Goal: Navigation & Orientation: Find specific page/section

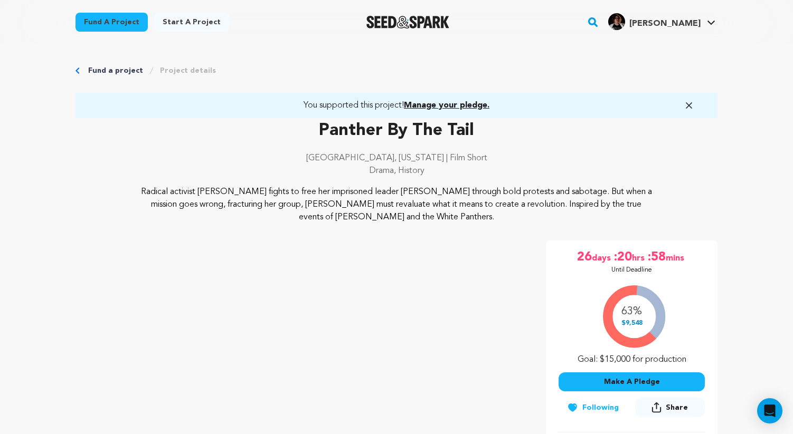
scroll to position [188, 0]
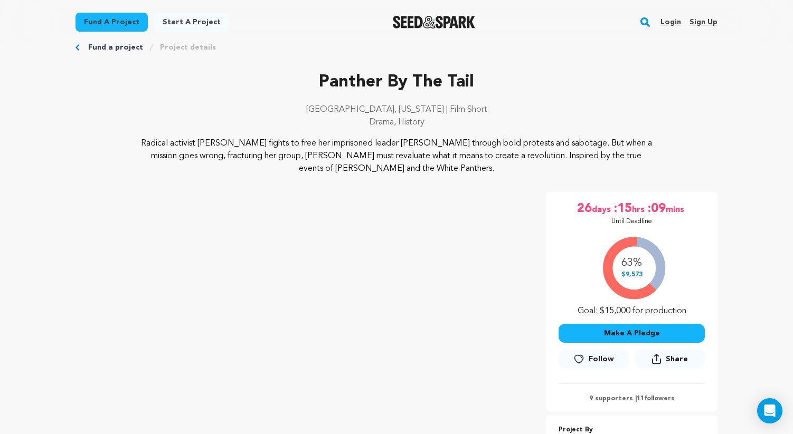
scroll to position [22, 0]
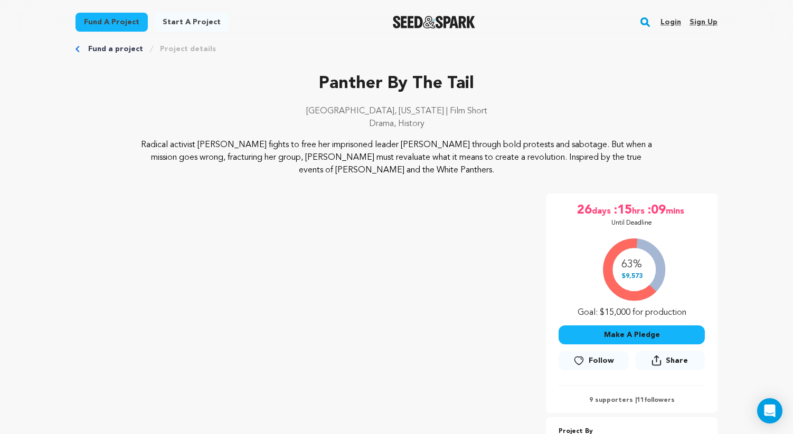
click at [676, 16] on link "Login" at bounding box center [670, 22] width 21 height 17
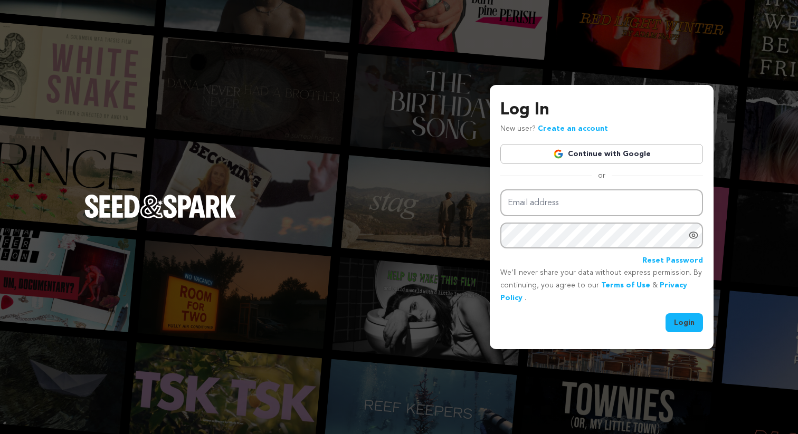
click at [567, 151] on link "Continue with Google" at bounding box center [601, 154] width 203 height 20
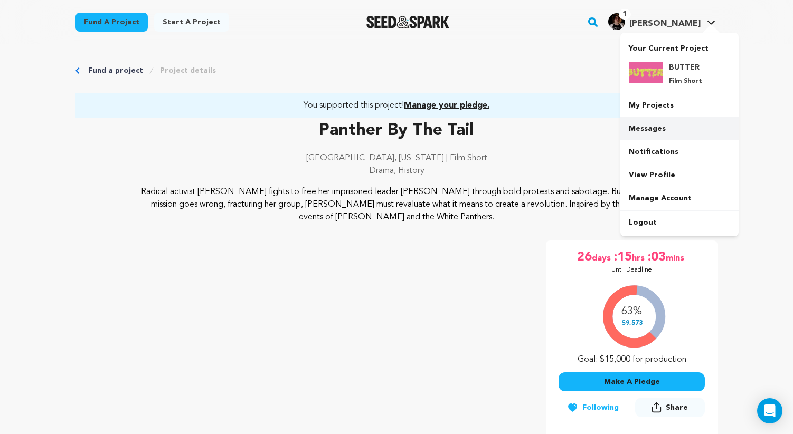
click at [648, 128] on link "Messages" at bounding box center [679, 128] width 118 height 23
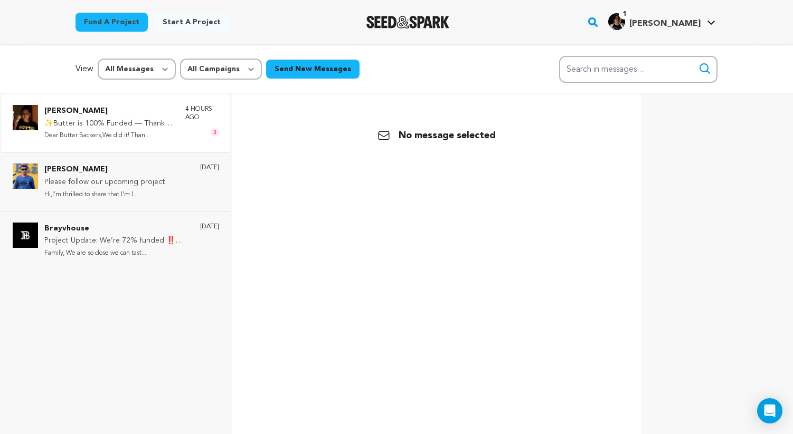
click at [92, 125] on p "✨Butter is 100% Funded — Thanks to YOU! ✨" at bounding box center [109, 124] width 130 height 13
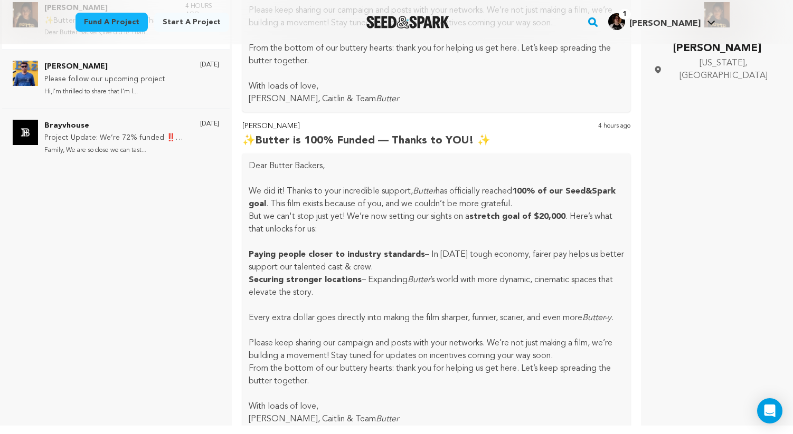
scroll to position [1303, 0]
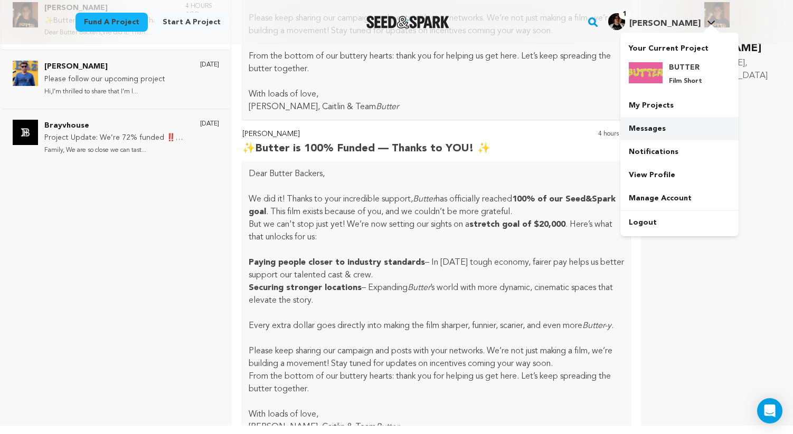
click at [645, 126] on link "Messages" at bounding box center [679, 128] width 118 height 23
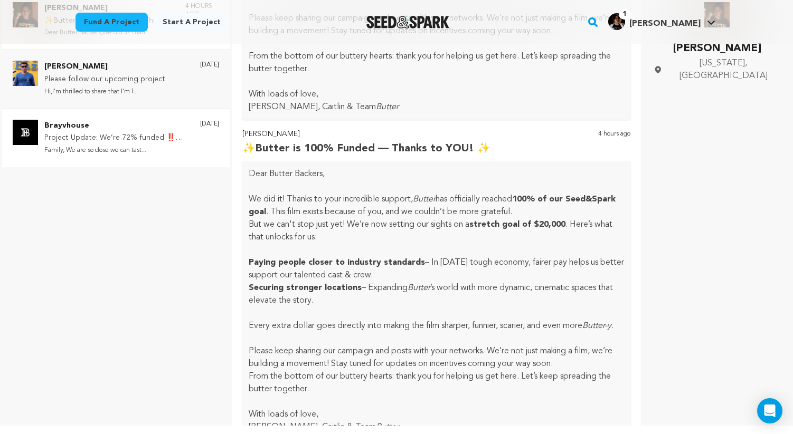
scroll to position [0, 0]
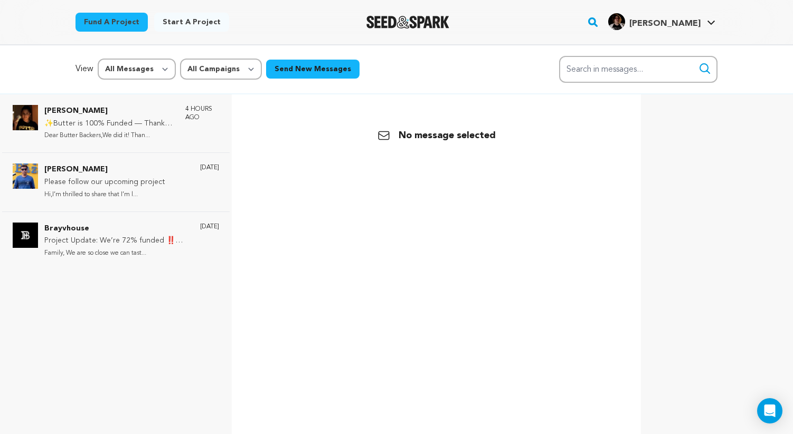
click at [714, 21] on icon at bounding box center [711, 22] width 8 height 5
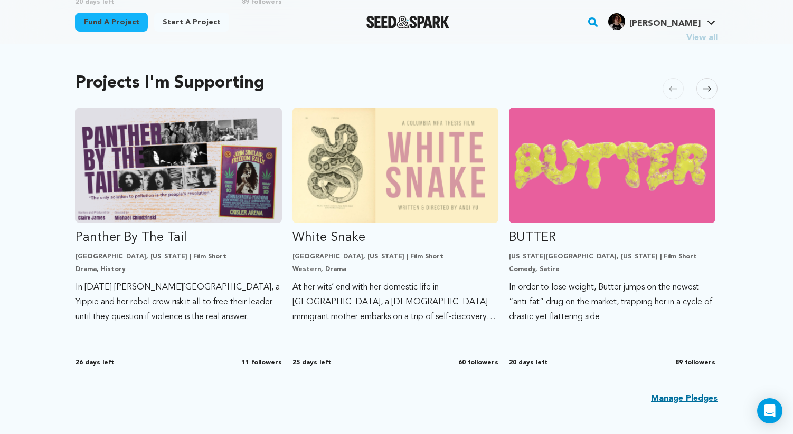
scroll to position [571, 0]
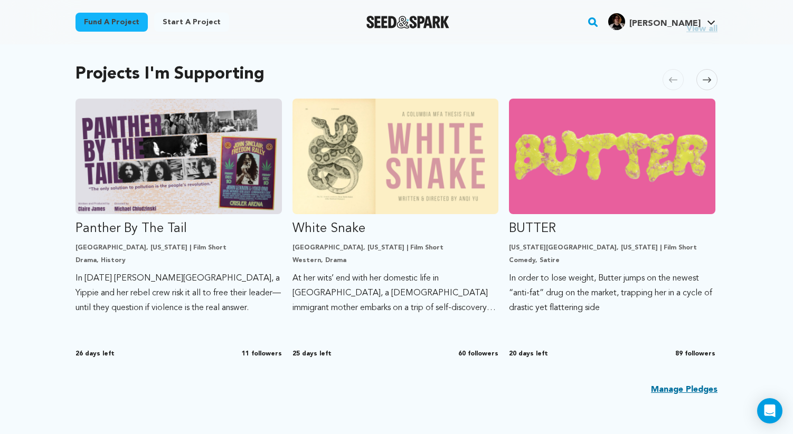
click at [709, 78] on icon at bounding box center [706, 80] width 8 height 8
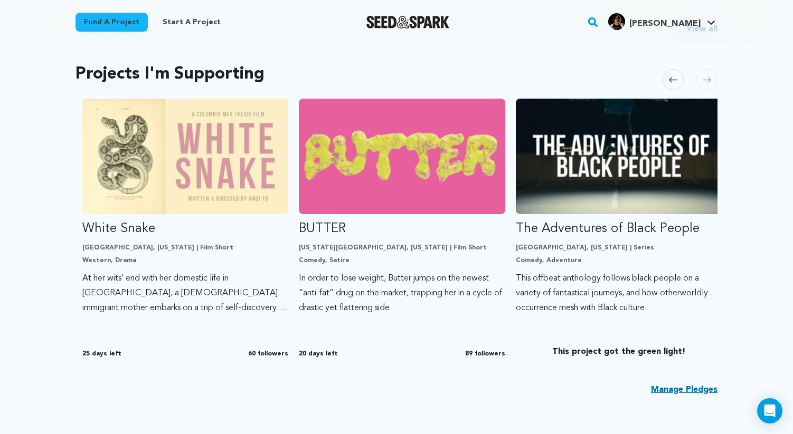
scroll to position [0, 216]
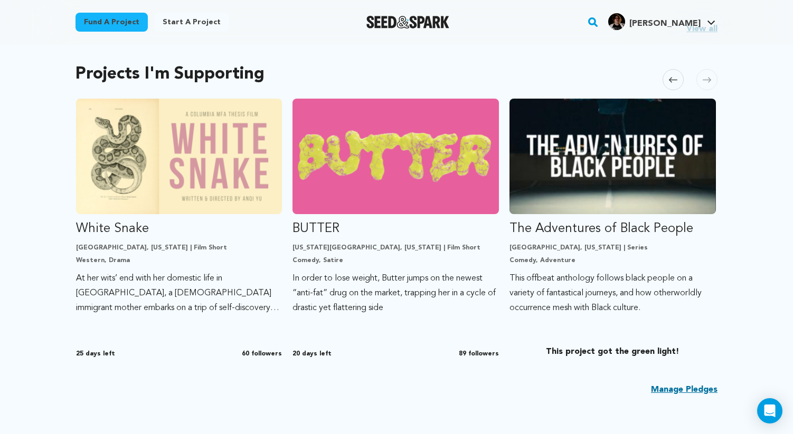
click at [657, 80] on div "Projects I'm Supporting Carousel Skip to previous slide page Carousel Panther B…" at bounding box center [396, 236] width 642 height 361
click at [660, 80] on div "Projects I'm Supporting Carousel Skip to previous slide page Carousel Panther B…" at bounding box center [396, 236] width 642 height 361
click at [665, 80] on span at bounding box center [672, 79] width 21 height 21
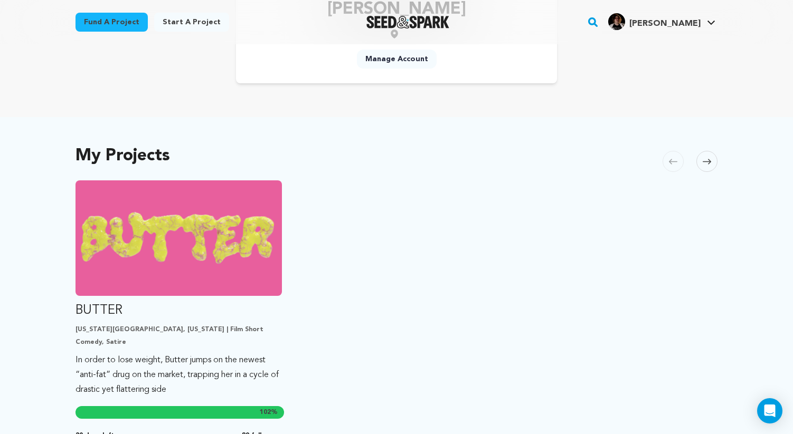
scroll to position [0, 0]
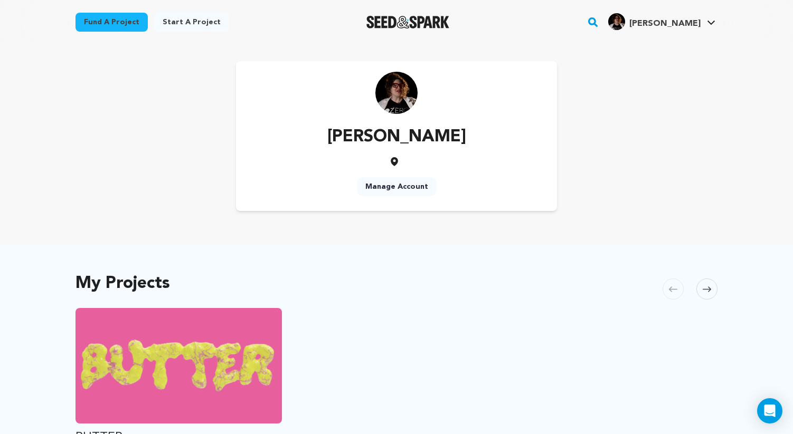
click at [407, 10] on div at bounding box center [408, 21] width 146 height 27
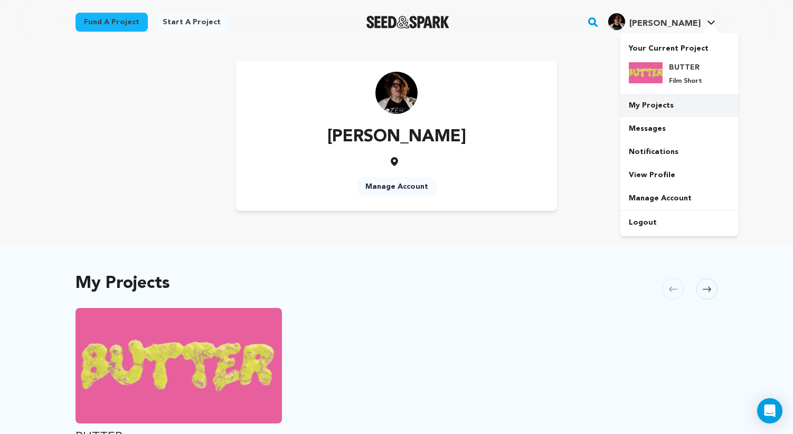
click at [663, 104] on link "My Projects" at bounding box center [679, 105] width 118 height 23
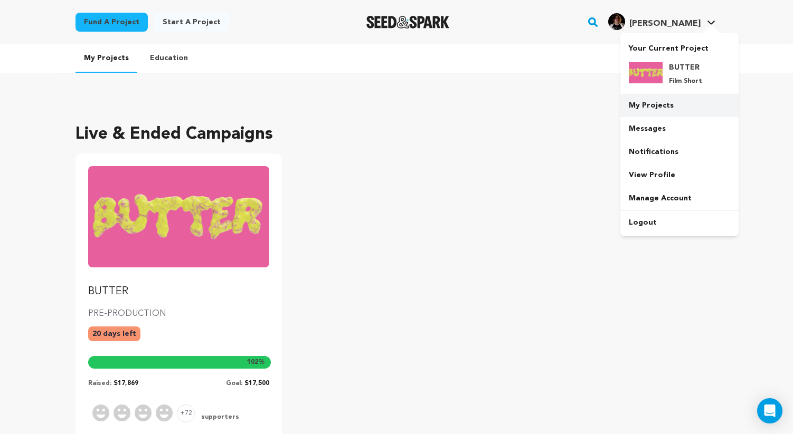
click at [670, 105] on link "My Projects" at bounding box center [679, 105] width 118 height 23
click at [665, 199] on link "Manage Account" at bounding box center [679, 198] width 118 height 23
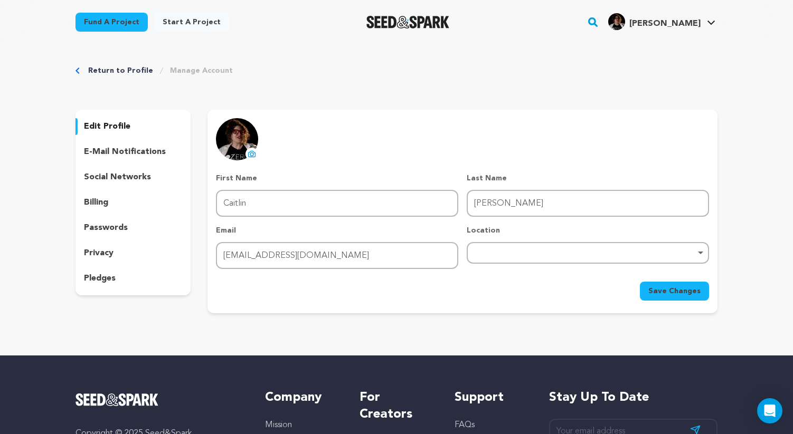
click at [126, 68] on link "Return to Profile" at bounding box center [120, 70] width 65 height 11
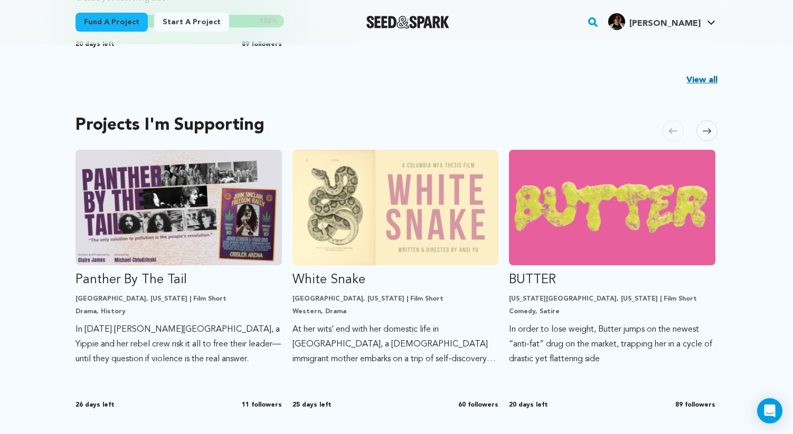
scroll to position [657, 0]
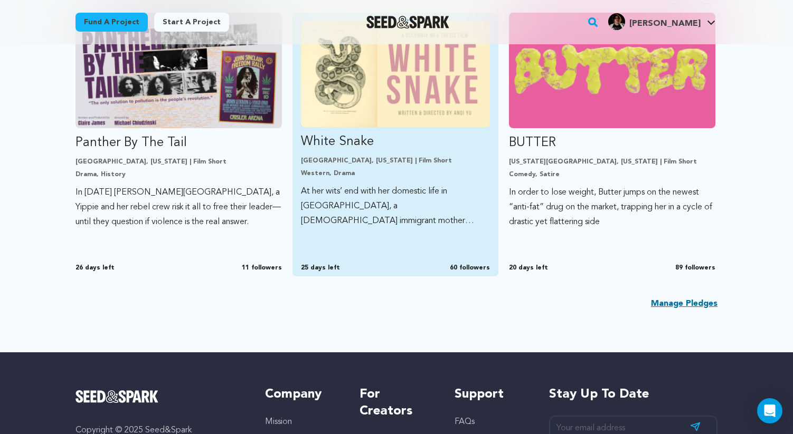
click at [411, 192] on p "At her wits’ end with her domestic life in [GEOGRAPHIC_DATA], a [DEMOGRAPHIC_DA…" at bounding box center [395, 206] width 189 height 44
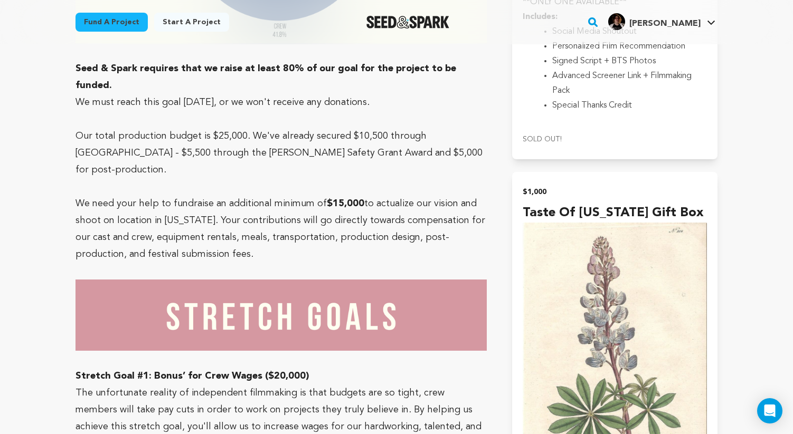
scroll to position [3398, 0]
